Goal: Information Seeking & Learning: Learn about a topic

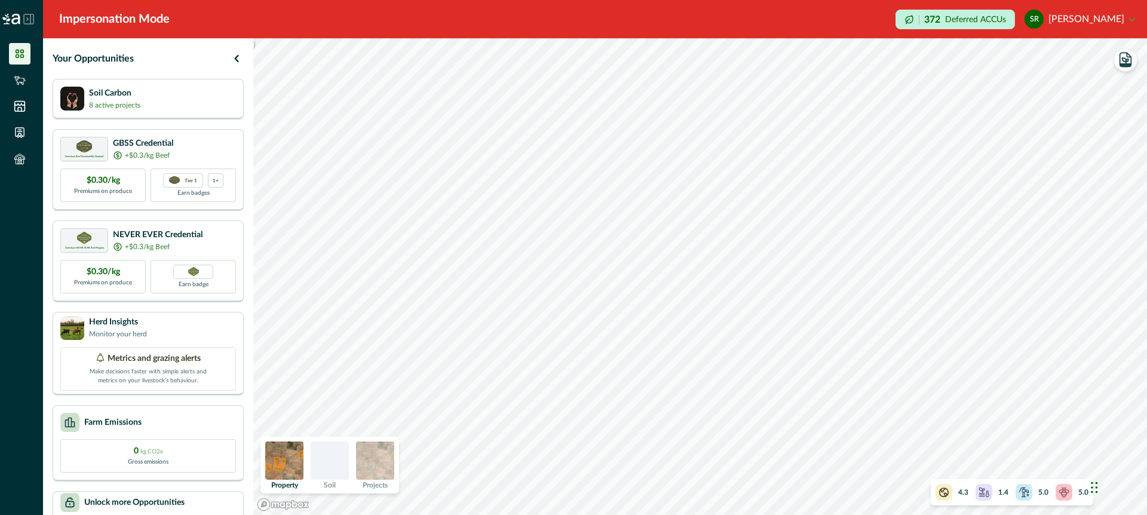
click at [386, 462] on img at bounding box center [375, 460] width 38 height 38
click at [343, 459] on div at bounding box center [330, 460] width 38 height 38
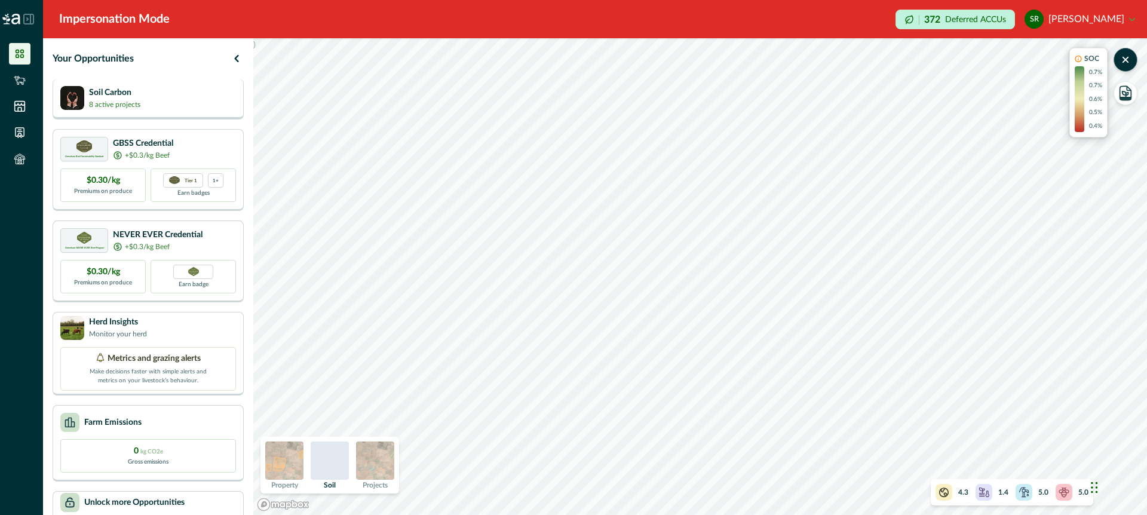
click at [190, 103] on div "Soil Carbon 8 active projects" at bounding box center [148, 98] width 176 height 24
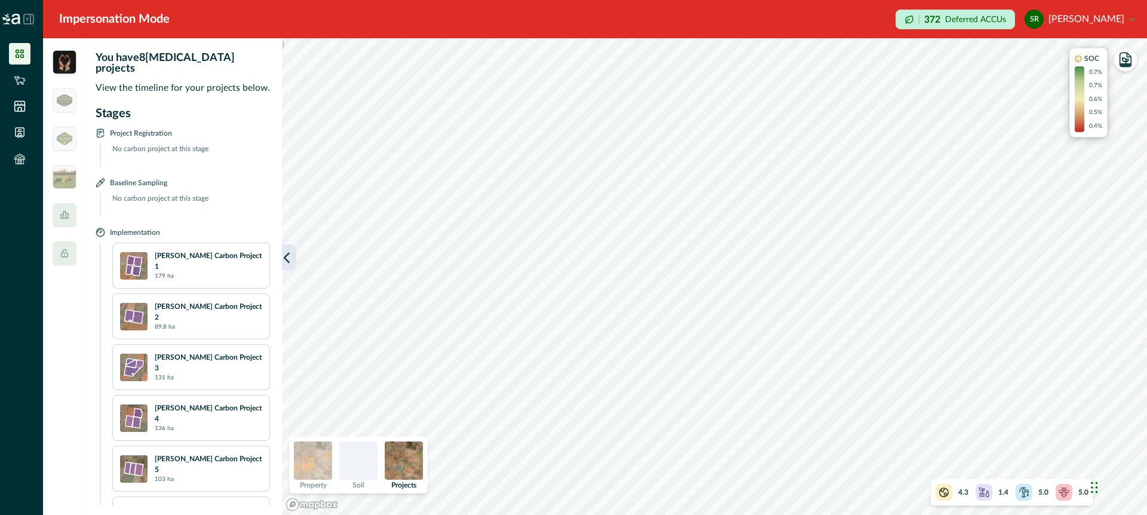
click at [287, 257] on icon "button" at bounding box center [287, 257] width 12 height 12
